Goal: Information Seeking & Learning: Learn about a topic

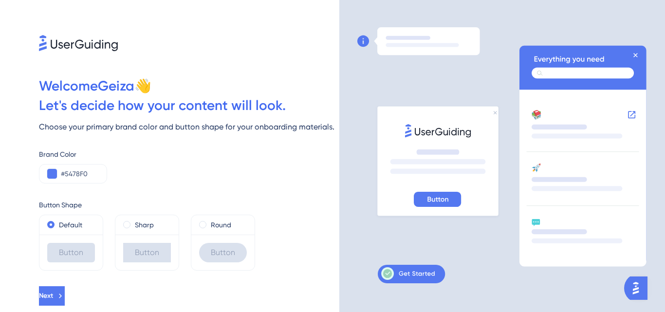
click at [293, 29] on div at bounding box center [189, 25] width 300 height 51
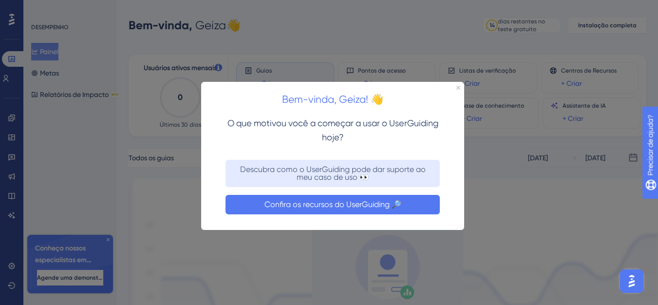
click at [325, 206] on font "Confira os recursos do UserGuiding 🔎" at bounding box center [332, 204] width 137 height 9
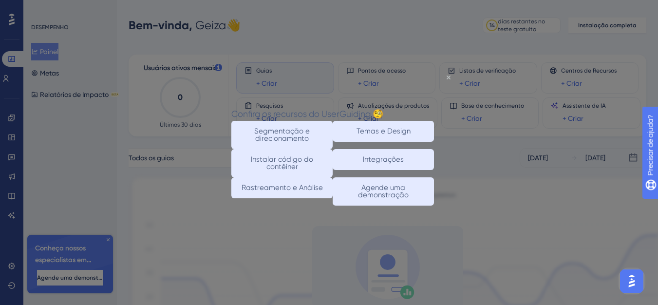
click at [448, 76] on icon "Fechar visualização" at bounding box center [448, 77] width 4 height 4
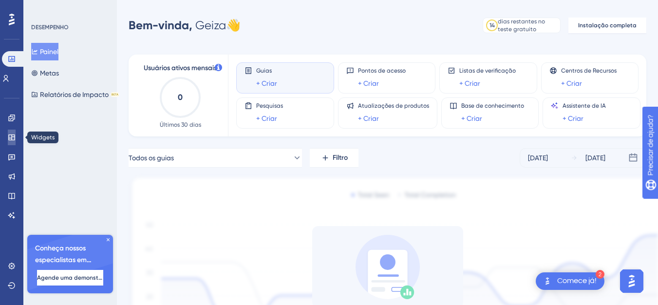
click at [8, 140] on icon at bounding box center [12, 137] width 8 height 8
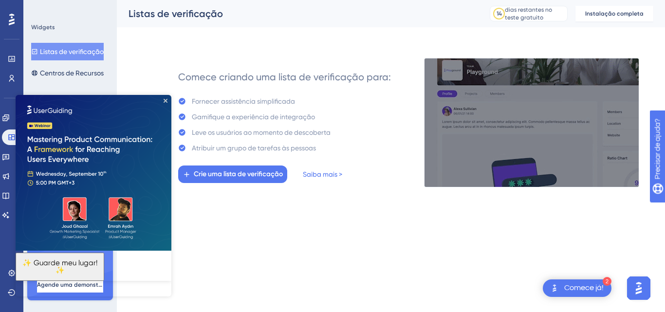
click at [5, 22] on div at bounding box center [12, 20] width 16 height 16
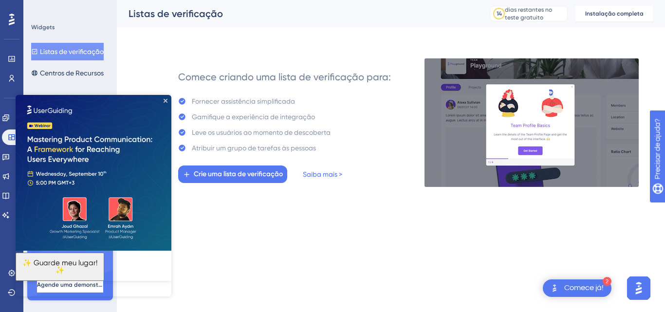
click at [45, 27] on font "Widgets" at bounding box center [43, 27] width 24 height 7
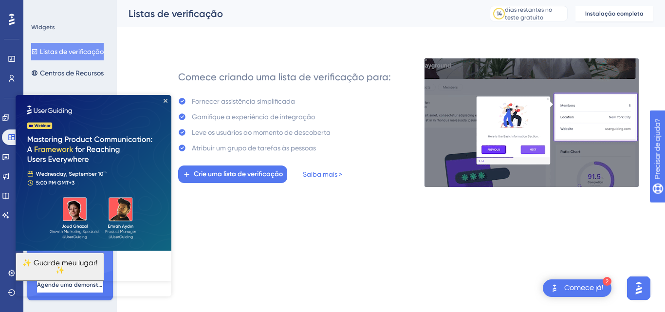
click at [193, 7] on div "Listas de verificação" at bounding box center [297, 14] width 337 height 14
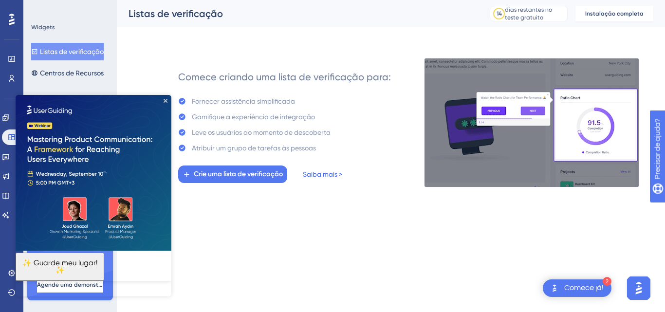
click at [318, 175] on font "Saiba mais >" at bounding box center [322, 174] width 39 height 8
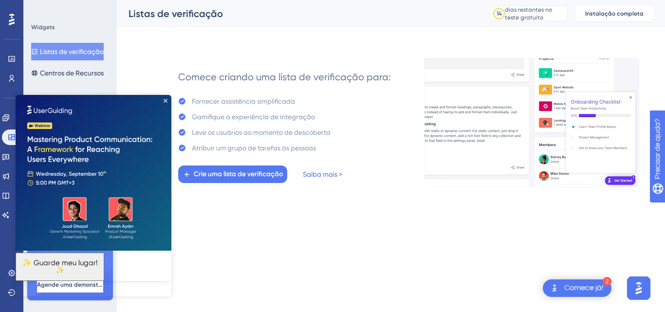
click at [163, 100] on img at bounding box center [94, 173] width 156 height 156
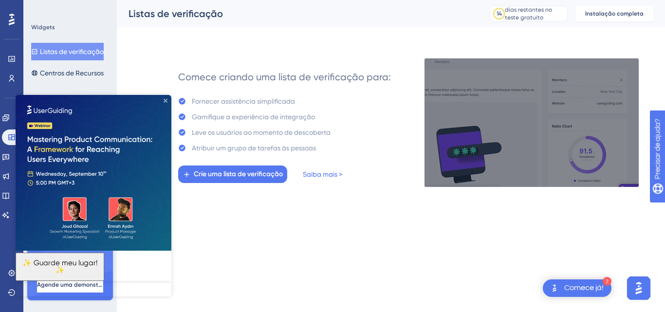
click at [166, 100] on icon "Fechar visualização" at bounding box center [166, 101] width 4 height 4
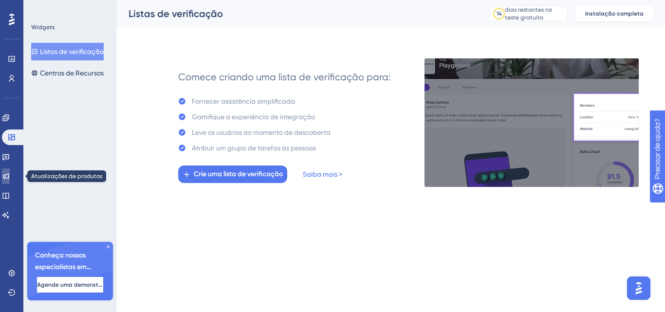
click at [10, 179] on icon at bounding box center [6, 176] width 8 height 8
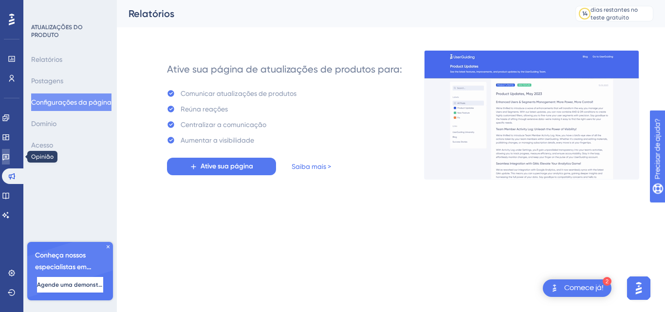
click at [10, 157] on icon at bounding box center [6, 157] width 8 height 8
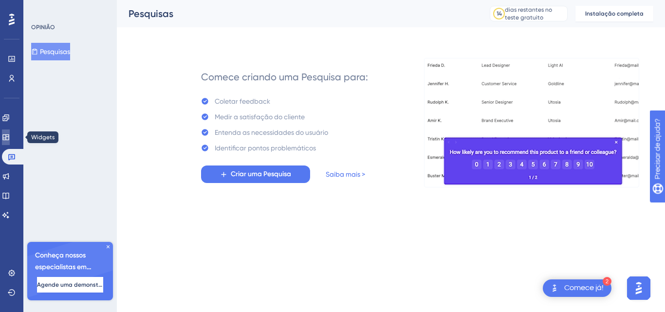
click at [9, 140] on icon at bounding box center [5, 137] width 6 height 6
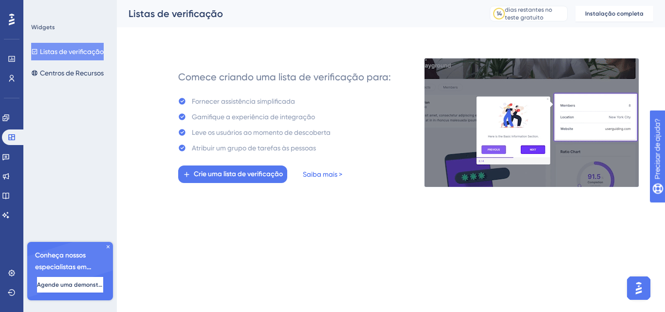
click at [321, 177] on font "Saiba mais >" at bounding box center [322, 174] width 39 height 8
